Goal: Entertainment & Leisure: Consume media (video, audio)

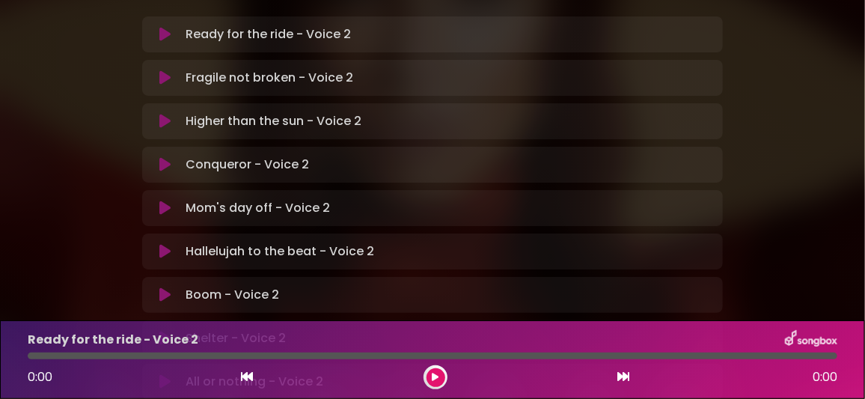
scroll to position [448, 0]
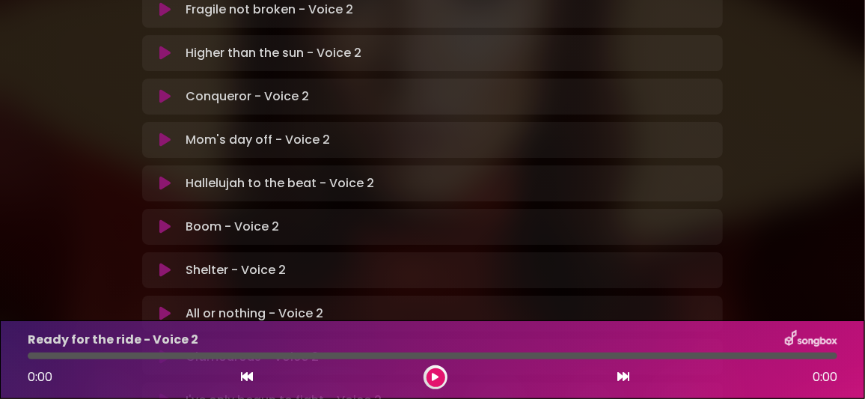
click at [162, 350] on icon at bounding box center [164, 357] width 11 height 15
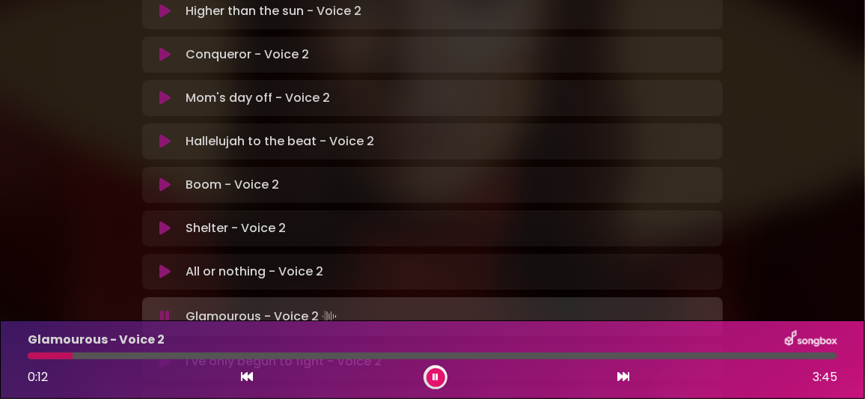
scroll to position [523, 0]
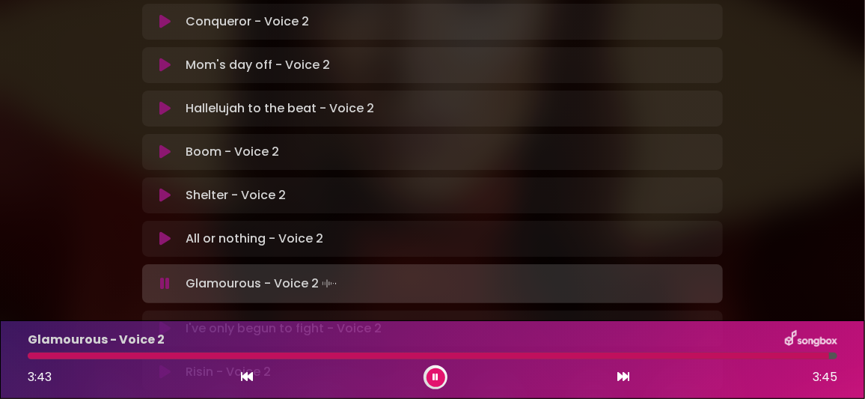
click at [440, 378] on button at bounding box center [436, 377] width 19 height 19
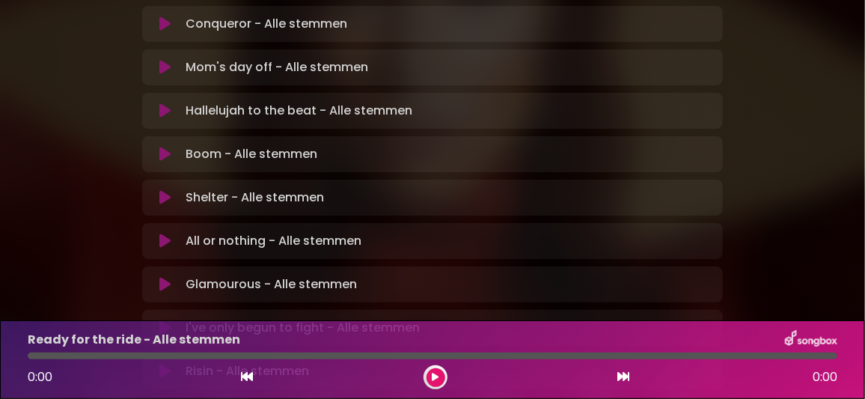
scroll to position [523, 0]
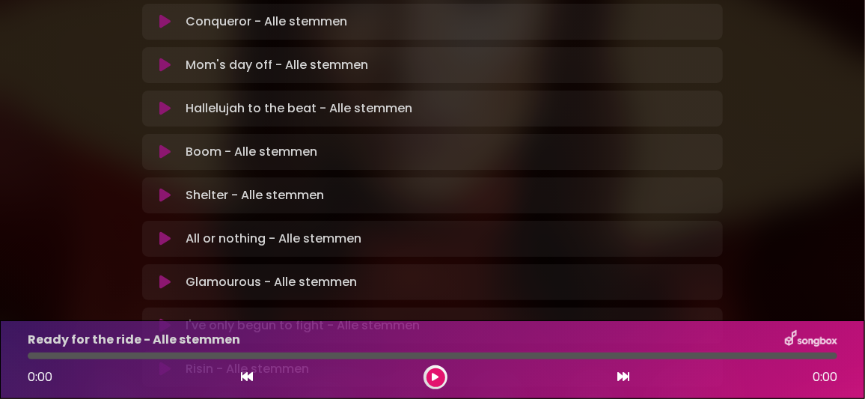
click at [166, 275] on icon at bounding box center [164, 282] width 11 height 15
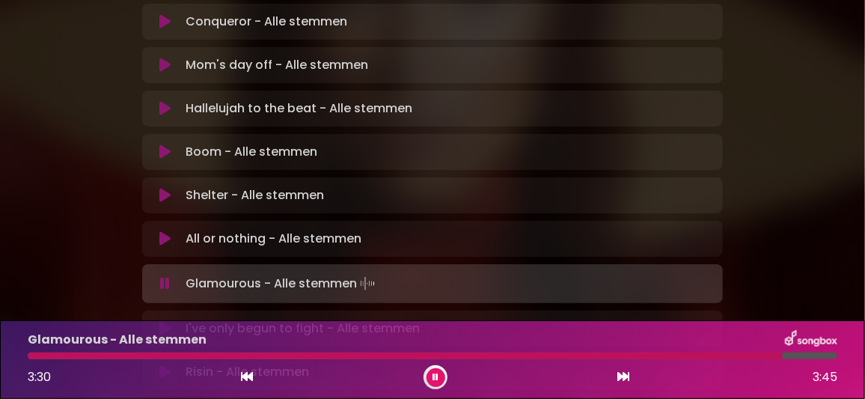
click at [435, 371] on button at bounding box center [436, 377] width 19 height 19
